Goal: Transaction & Acquisition: Register for event/course

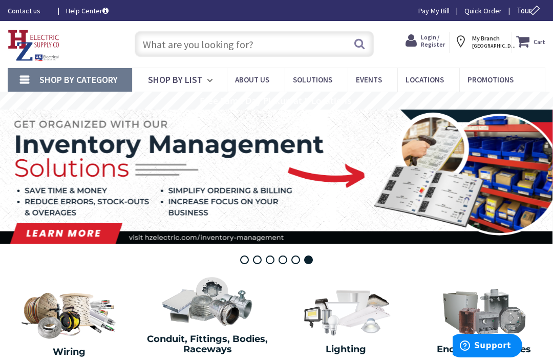
click at [285, 47] on input "text" at bounding box center [255, 44] width 240 height 26
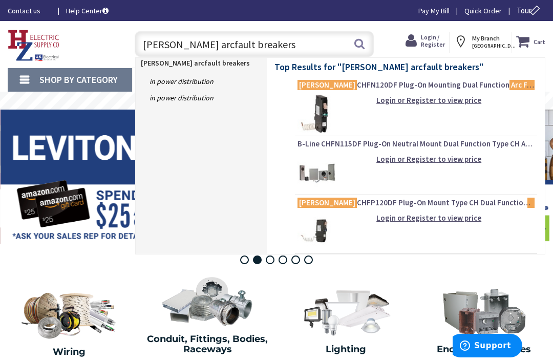
type input "Eaton arcfault breakers"
click at [360, 44] on button "Search" at bounding box center [359, 43] width 13 height 23
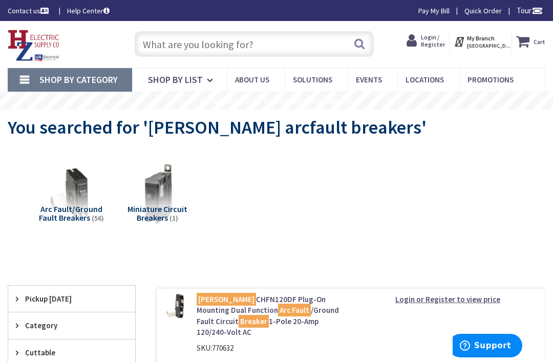
click at [445, 42] on span "Login / Register" at bounding box center [433, 40] width 24 height 15
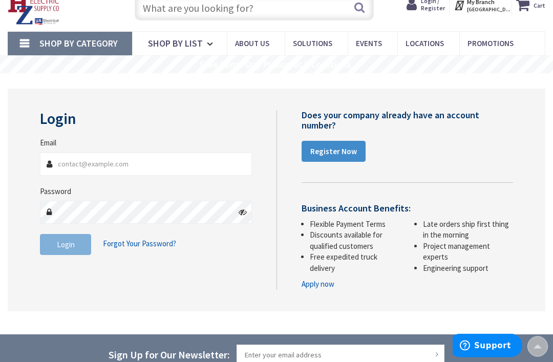
scroll to position [20, 0]
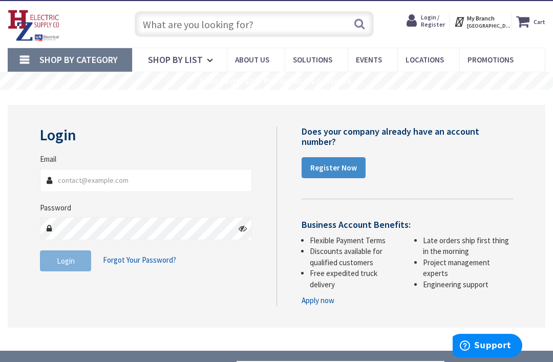
click at [339, 167] on strong "Register Now" at bounding box center [334, 168] width 47 height 10
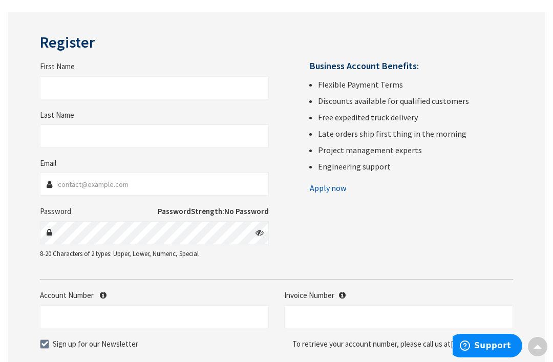
scroll to position [112, 0]
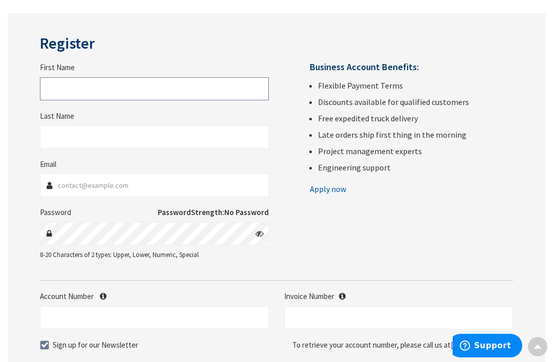
click at [219, 97] on input "First Name" at bounding box center [154, 88] width 229 height 23
type input "Kevin"
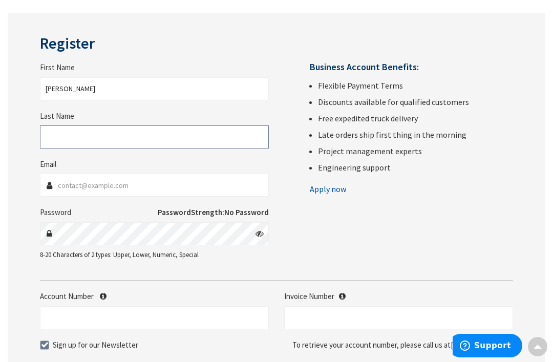
click at [231, 128] on input "Last Name" at bounding box center [154, 137] width 229 height 23
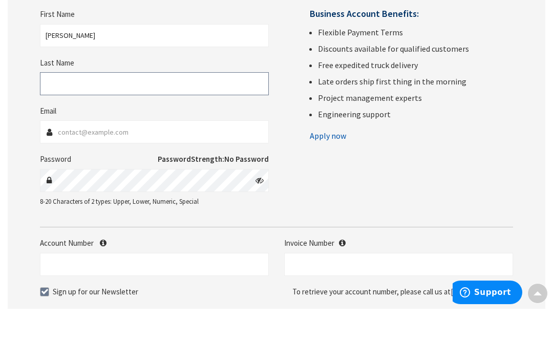
type input "O"
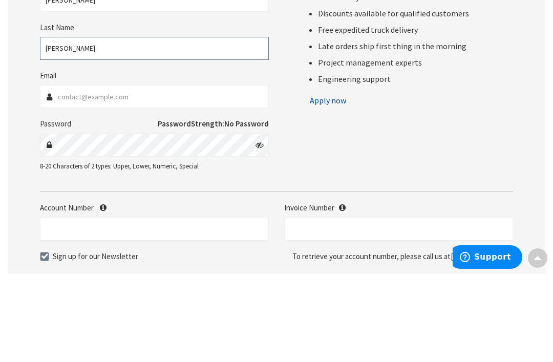
type input "ONeil"
click at [245, 174] on input "Email" at bounding box center [154, 185] width 229 height 23
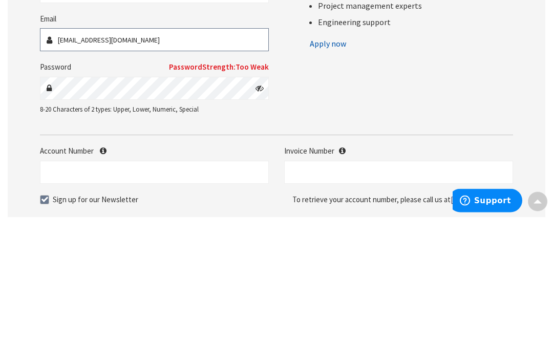
type input "patsfankevin@msn.com"
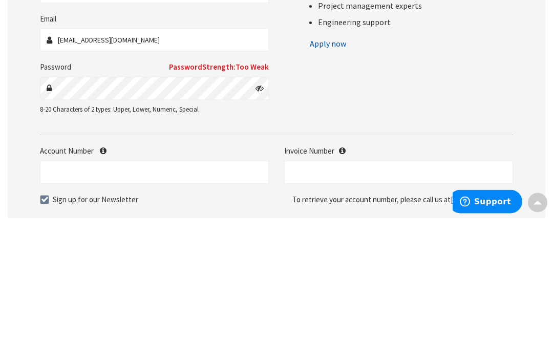
click at [259, 229] on icon at bounding box center [260, 233] width 8 height 8
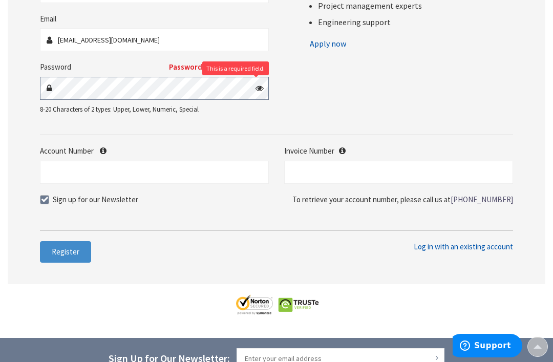
scroll to position [257, 0]
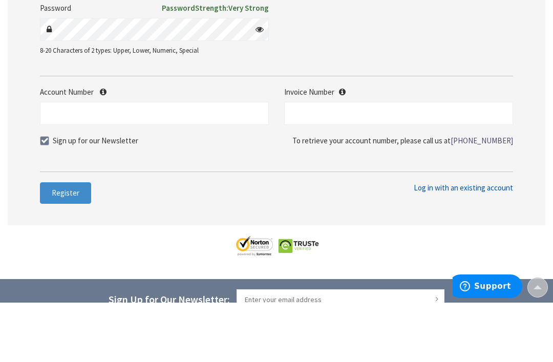
click at [70, 248] on span "Register" at bounding box center [66, 253] width 28 height 10
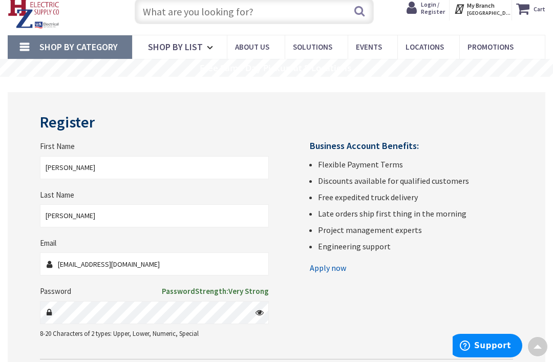
scroll to position [0, 0]
